Goal: Information Seeking & Learning: Check status

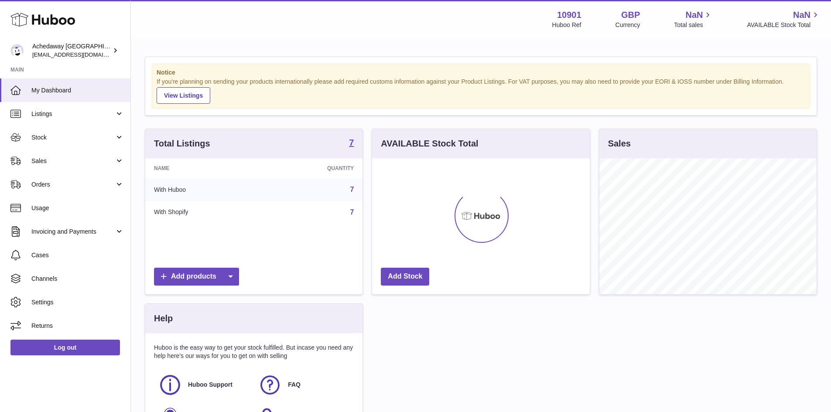
scroll to position [136, 218]
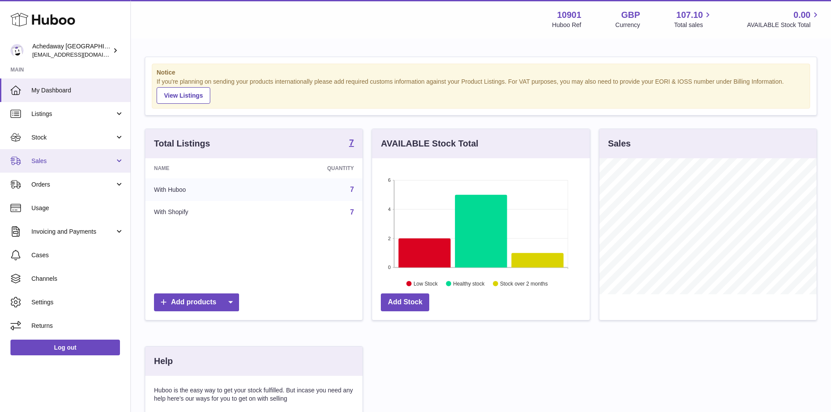
click at [45, 153] on link "Sales" at bounding box center [65, 161] width 130 height 24
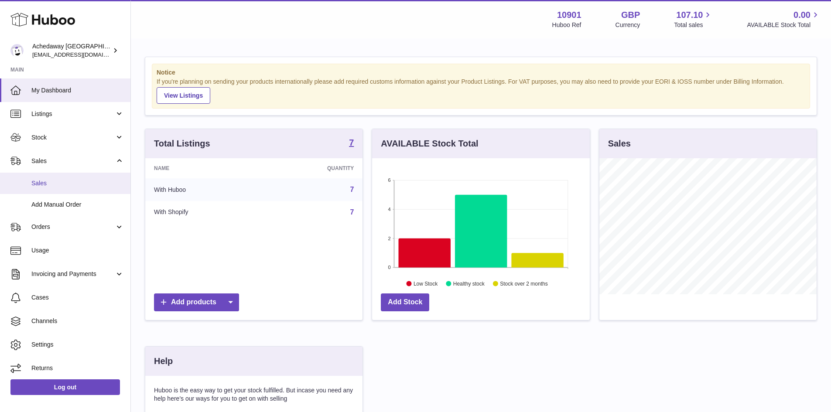
click at [64, 176] on link "Sales" at bounding box center [65, 183] width 130 height 21
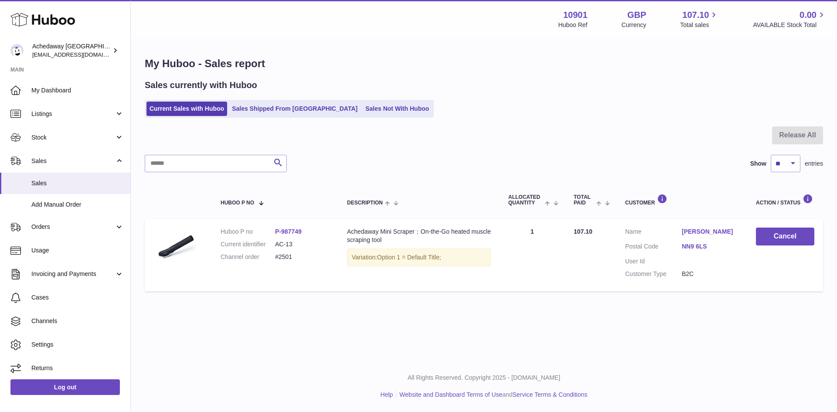
click at [287, 117] on ul "Current Sales with Huboo Sales Shipped From Huboo Sales Not With Huboo" at bounding box center [289, 109] width 289 height 18
click at [287, 115] on link "Sales Shipped From [GEOGRAPHIC_DATA]" at bounding box center [295, 109] width 132 height 14
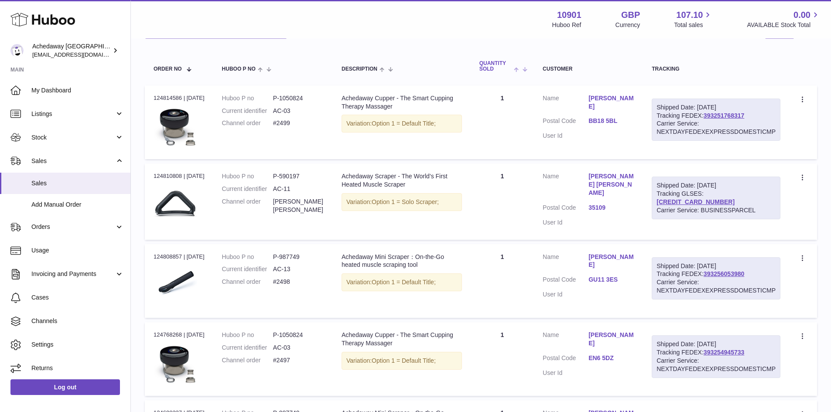
scroll to position [131, 0]
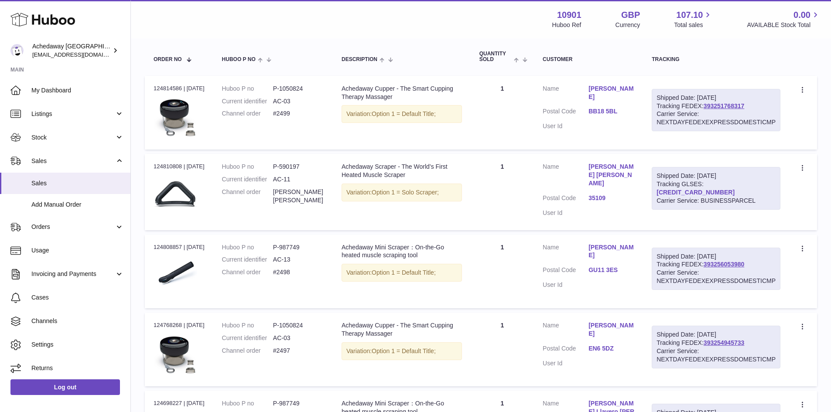
drag, startPoint x: 756, startPoint y: 185, endPoint x: 705, endPoint y: 182, distance: 50.2
click at [705, 182] on div "Shipped Date: 16th Sep 2025 Tracking GLSES: 61280250024175 Carrier Service: BUS…" at bounding box center [715, 188] width 129 height 43
copy link "61280250024175"
click at [722, 189] on link "61280250024175" at bounding box center [695, 192] width 78 height 7
click at [80, 181] on span "Sales" at bounding box center [77, 183] width 92 height 8
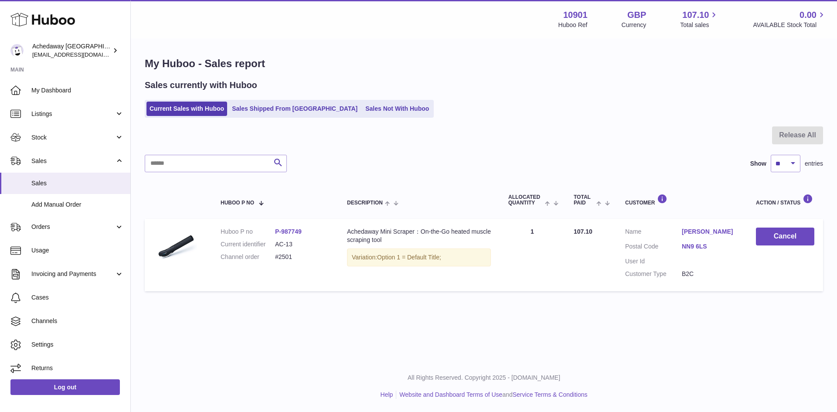
click at [335, 96] on div "Sales currently with Huboo Current Sales with Huboo Sales Shipped From [GEOGRAP…" at bounding box center [484, 98] width 678 height 38
click at [362, 103] on link "Sales Not With Huboo" at bounding box center [397, 109] width 70 height 14
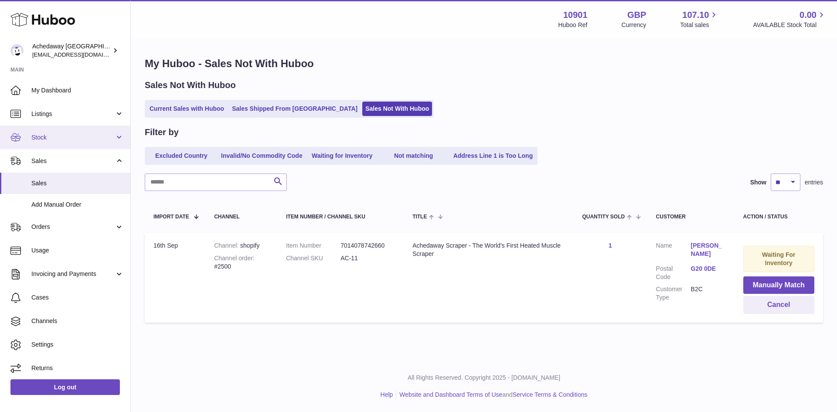
click at [76, 145] on link "Stock" at bounding box center [65, 138] width 130 height 24
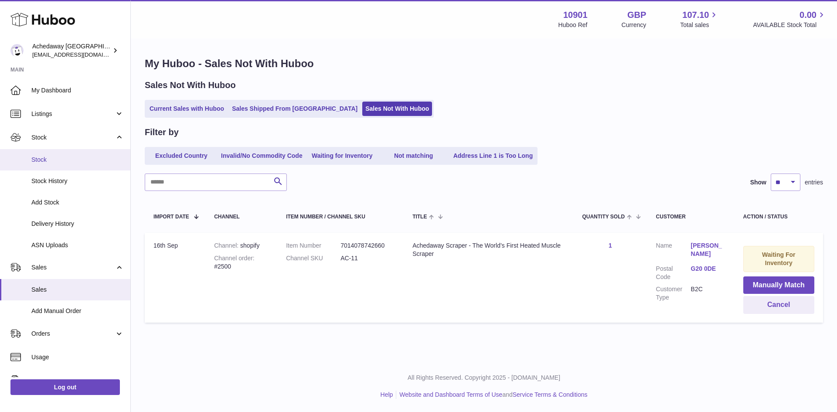
click at [77, 162] on span "Stock" at bounding box center [77, 160] width 92 height 8
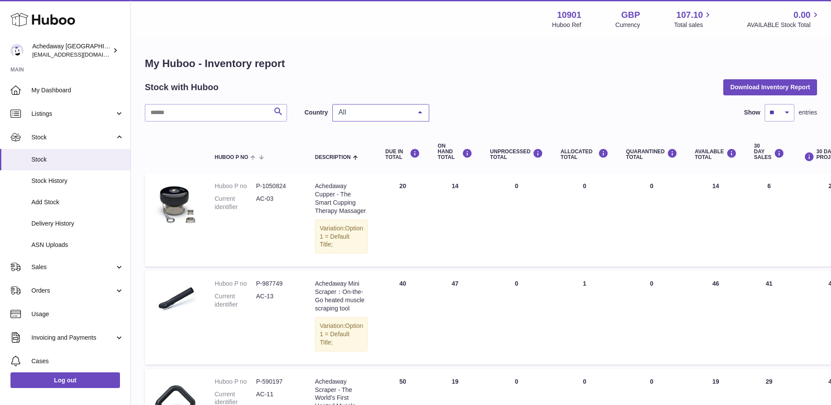
click at [360, 110] on span "All" at bounding box center [373, 112] width 75 height 9
click at [358, 149] on span "GB" at bounding box center [381, 147] width 96 height 17
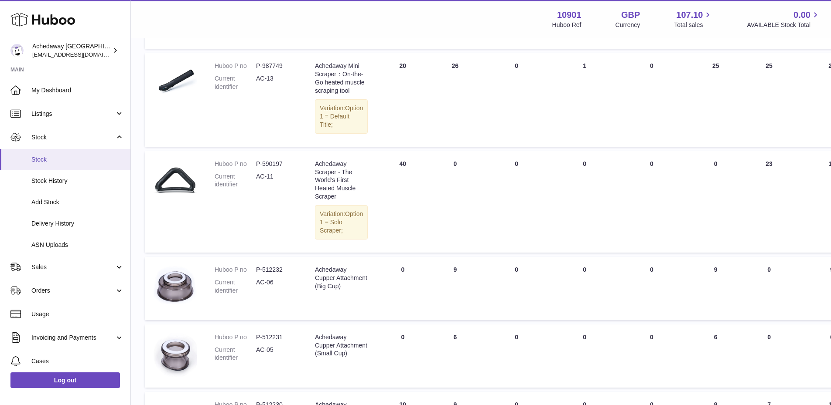
click at [91, 164] on link "Stock" at bounding box center [65, 159] width 130 height 21
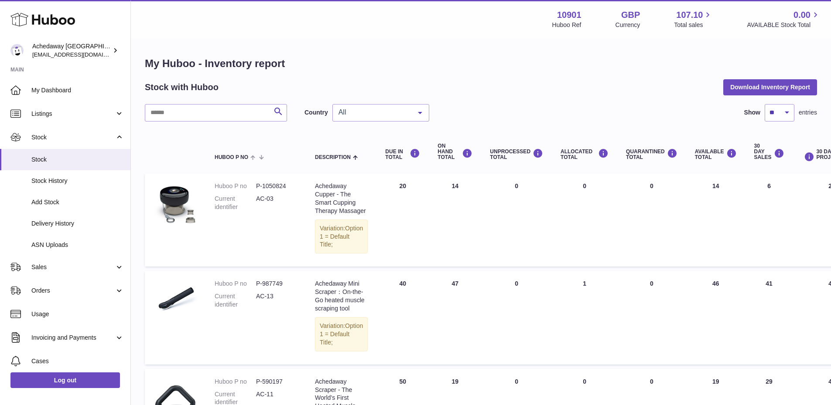
click at [396, 115] on span "All" at bounding box center [373, 112] width 75 height 9
click at [389, 142] on span "GB" at bounding box center [381, 147] width 96 height 17
click at [371, 112] on span "GB" at bounding box center [373, 112] width 75 height 9
click at [369, 160] on span "ES" at bounding box center [381, 165] width 96 height 17
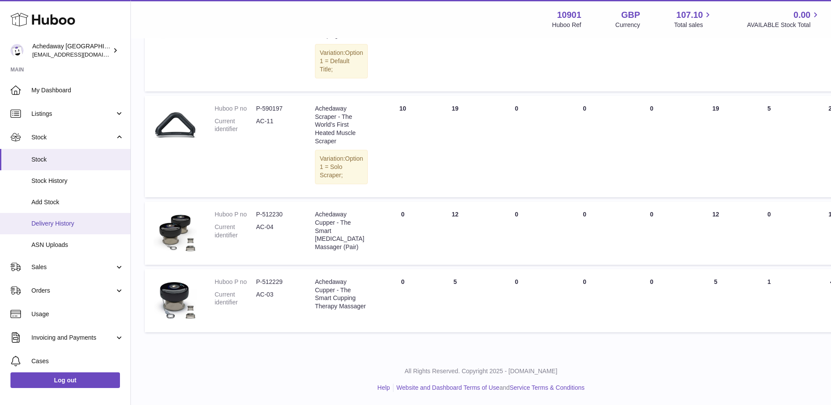
click at [86, 222] on span "Delivery History" at bounding box center [77, 224] width 92 height 8
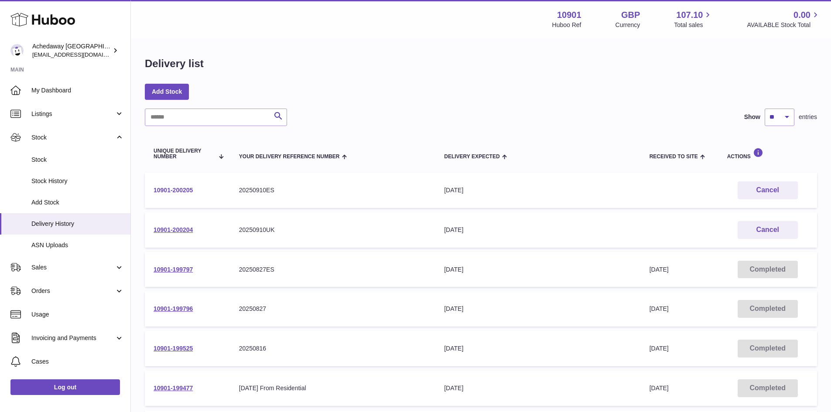
click at [170, 187] on link "10901-200205" at bounding box center [172, 190] width 39 height 7
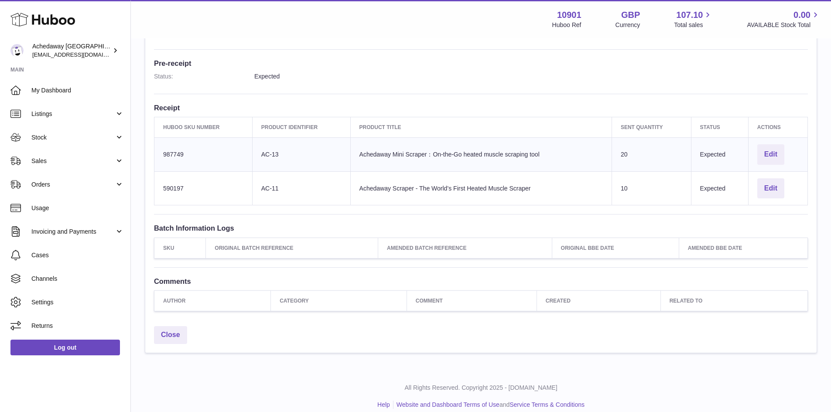
scroll to position [231, 0]
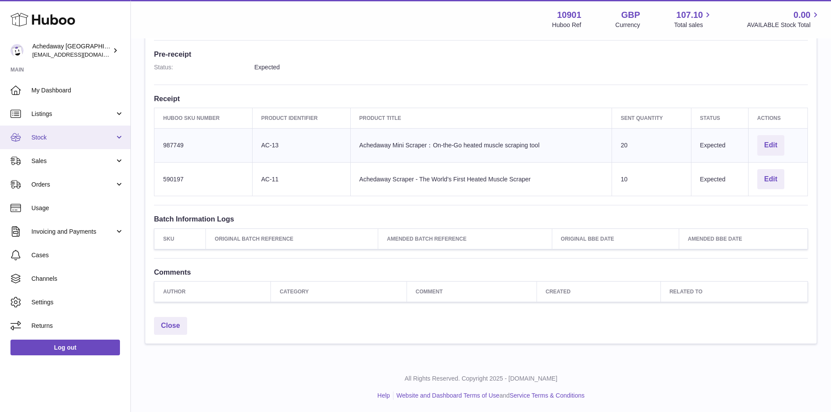
click at [82, 135] on span "Stock" at bounding box center [72, 137] width 83 height 8
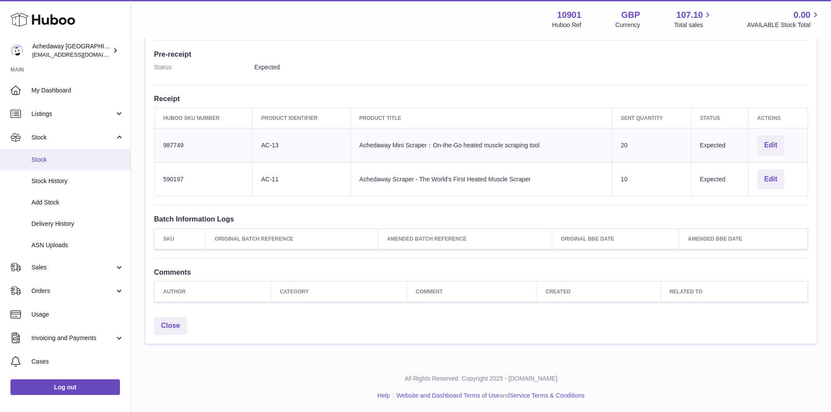
click at [70, 160] on span "Stock" at bounding box center [77, 160] width 92 height 8
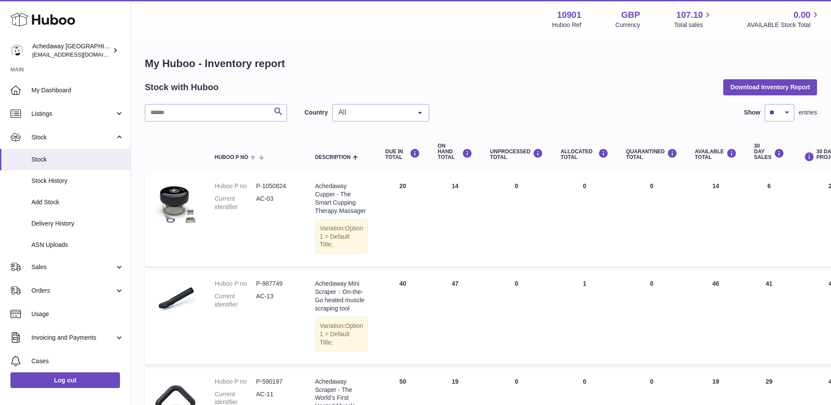
click at [335, 113] on div "All" at bounding box center [380, 112] width 97 height 17
click at [349, 160] on span "ES" at bounding box center [381, 165] width 96 height 17
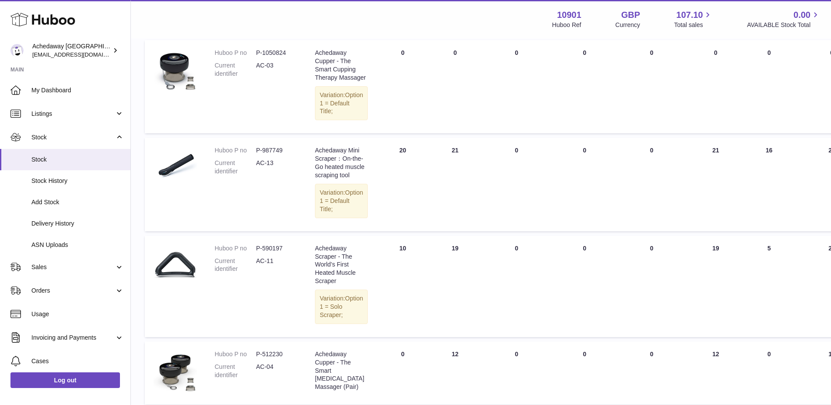
scroll to position [53, 0]
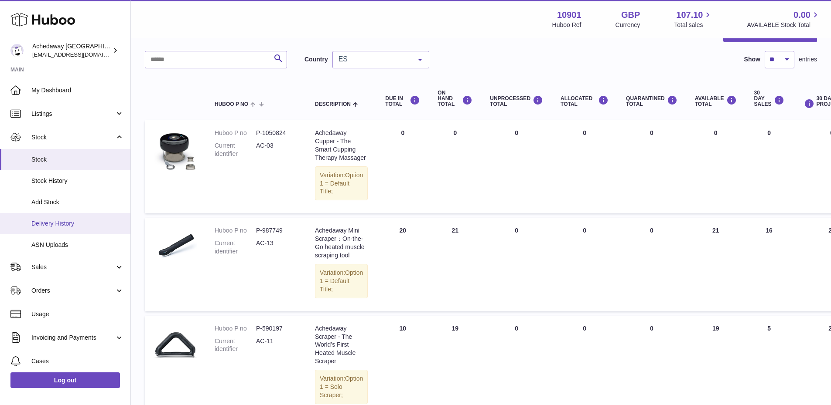
click at [73, 221] on span "Delivery History" at bounding box center [77, 224] width 92 height 8
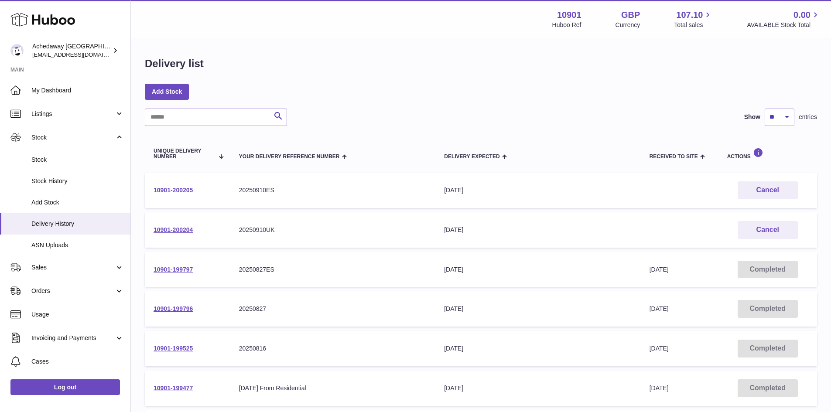
click at [174, 187] on link "10901-200205" at bounding box center [172, 190] width 39 height 7
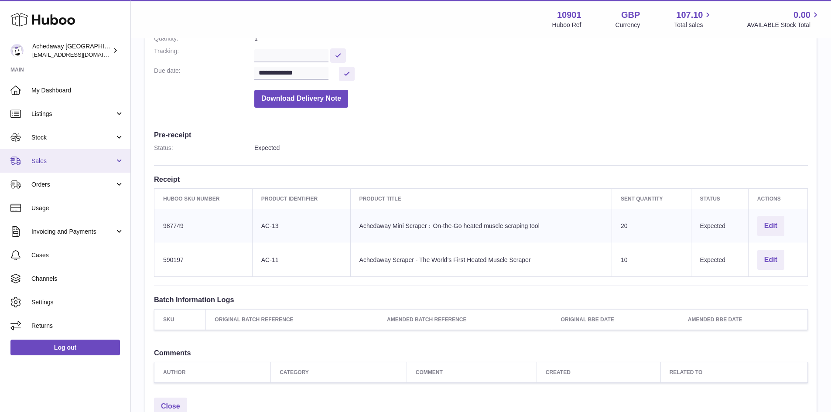
scroll to position [56, 0]
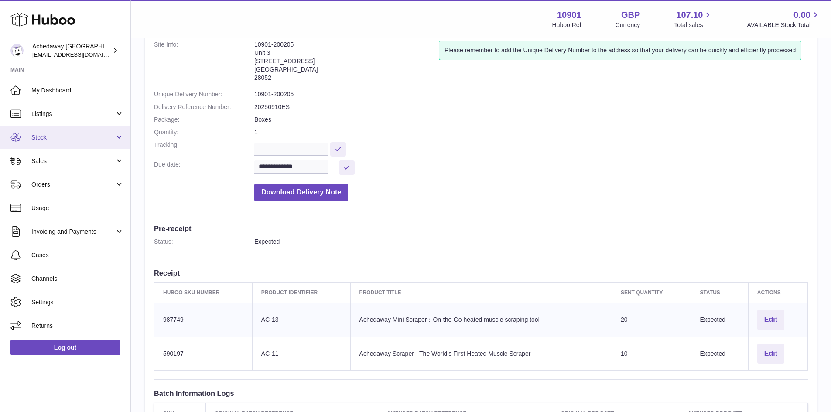
click at [58, 139] on span "Stock" at bounding box center [72, 137] width 83 height 8
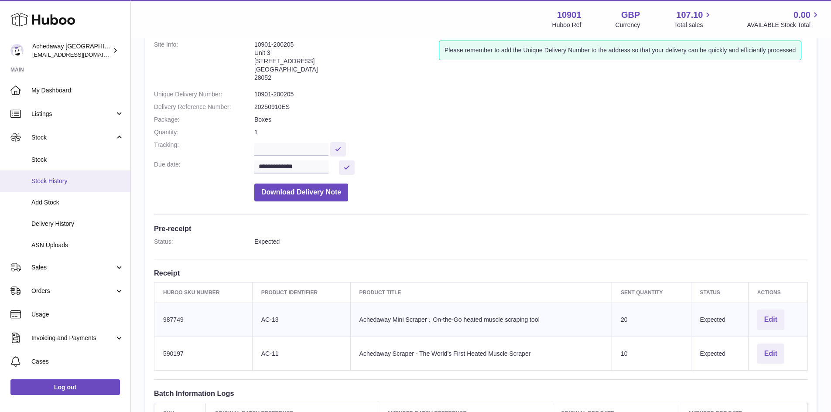
click at [74, 171] on link "Stock History" at bounding box center [65, 180] width 130 height 21
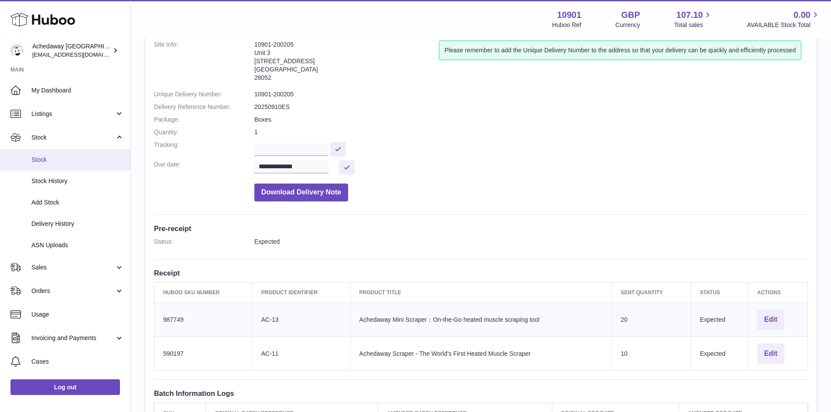
click at [75, 165] on link "Stock" at bounding box center [65, 159] width 130 height 21
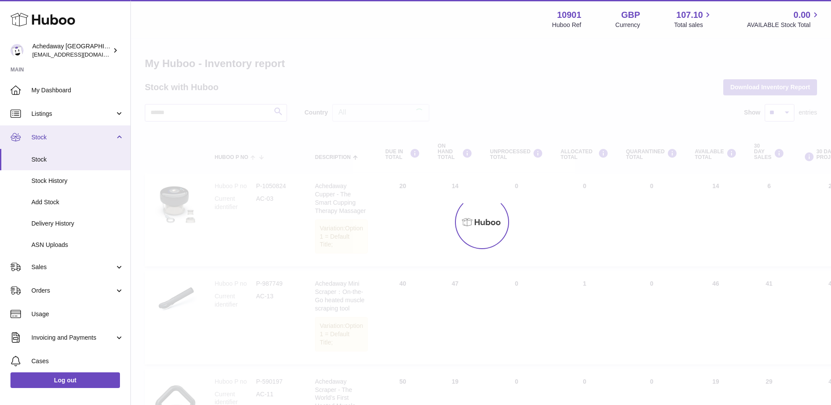
click at [75, 142] on link "Stock" at bounding box center [65, 138] width 130 height 24
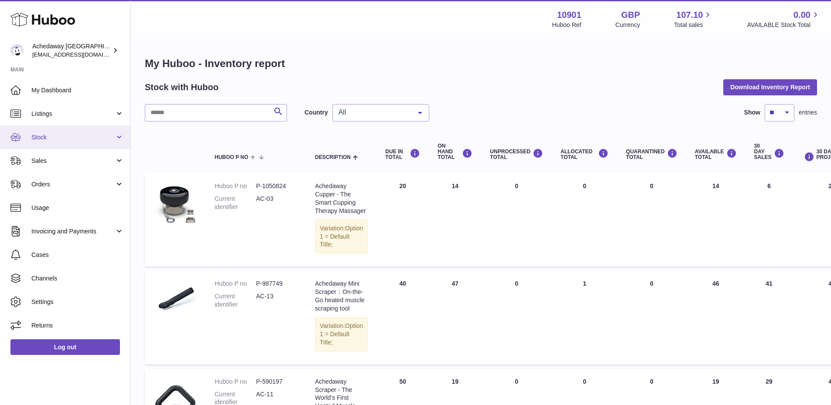
click at [75, 141] on span "Stock" at bounding box center [72, 137] width 83 height 8
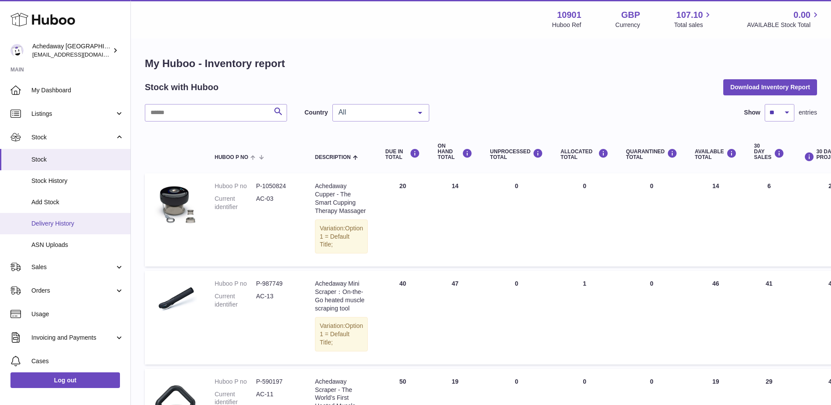
click at [66, 217] on link "Delivery History" at bounding box center [65, 223] width 130 height 21
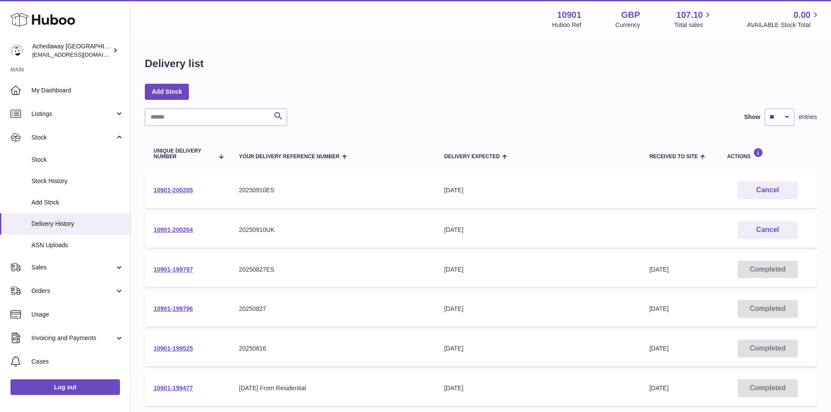
click at [177, 235] on td "10901-200204" at bounding box center [187, 229] width 85 height 35
click at [175, 230] on link "10901-200204" at bounding box center [172, 229] width 39 height 7
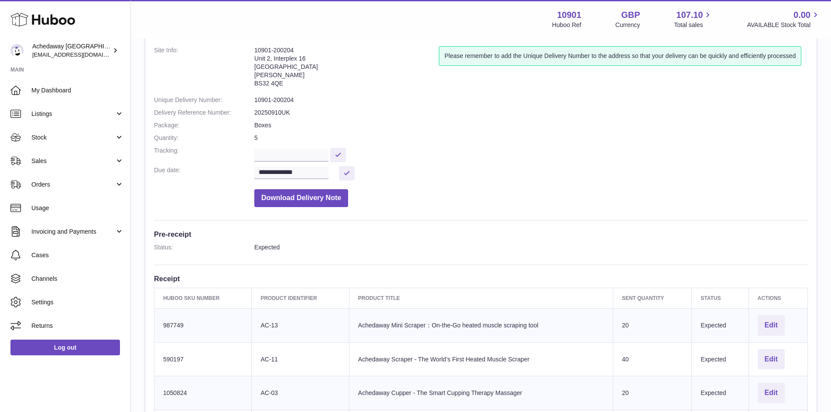
scroll to position [174, 0]
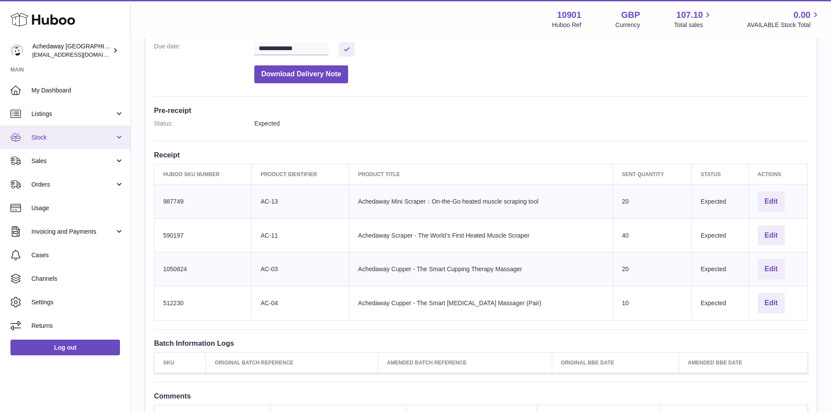
click at [68, 135] on span "Stock" at bounding box center [72, 137] width 83 height 8
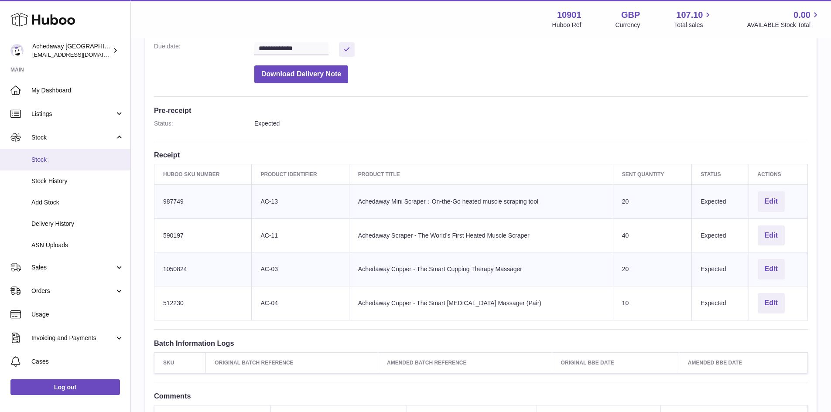
click at [73, 154] on link "Stock" at bounding box center [65, 159] width 130 height 21
